Goal: Information Seeking & Learning: Check status

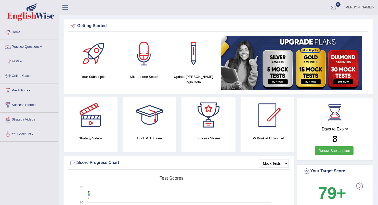
click at [22, 59] on link "Tests" at bounding box center [29, 60] width 58 height 13
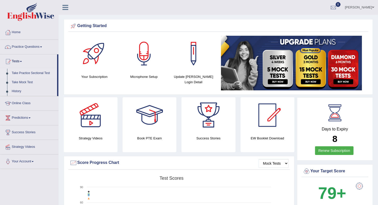
click at [33, 71] on link "Take Practice Sectional Test" at bounding box center [33, 73] width 48 height 9
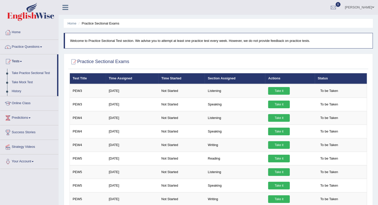
click at [33, 71] on link "Take Practice Sectional Test" at bounding box center [33, 73] width 48 height 9
drag, startPoint x: 0, startPoint y: 0, endPoint x: 33, endPoint y: 71, distance: 78.3
click at [33, 71] on link "Take Practice Sectional Test" at bounding box center [33, 73] width 48 height 9
click at [18, 90] on link "History" at bounding box center [33, 91] width 48 height 9
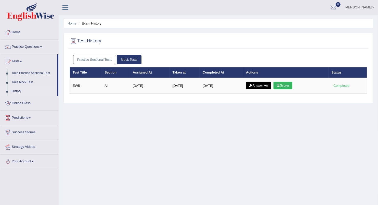
click at [104, 58] on link "Practice Sectional Tests" at bounding box center [94, 59] width 43 height 9
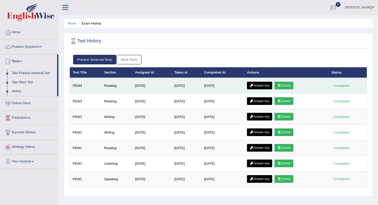
click at [259, 86] on link "Answer key" at bounding box center [259, 86] width 25 height 8
